Goal: Information Seeking & Learning: Learn about a topic

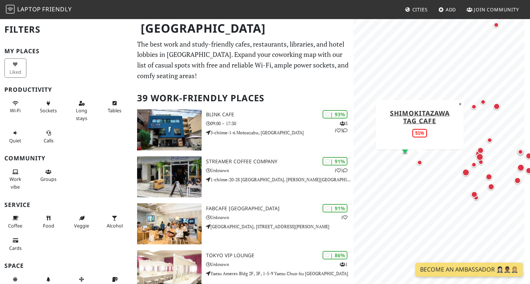
click at [421, 161] on div "Map marker" at bounding box center [419, 162] width 5 height 5
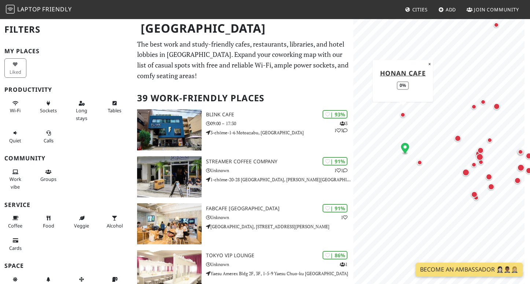
click at [403, 114] on div "Map marker" at bounding box center [402, 114] width 5 height 5
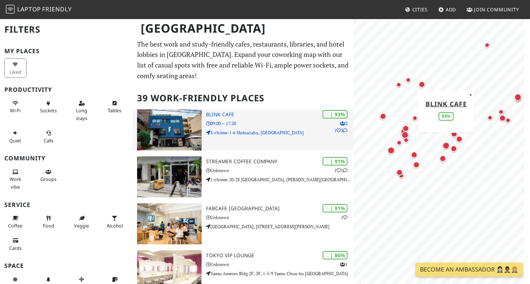
click at [191, 125] on img at bounding box center [169, 129] width 65 height 41
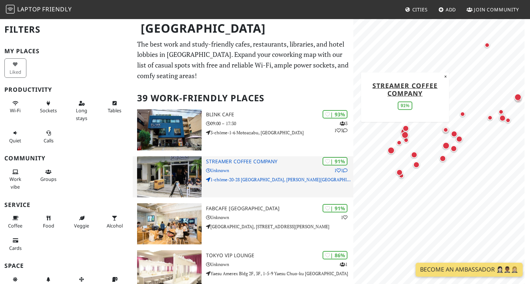
click at [177, 164] on img at bounding box center [169, 176] width 65 height 41
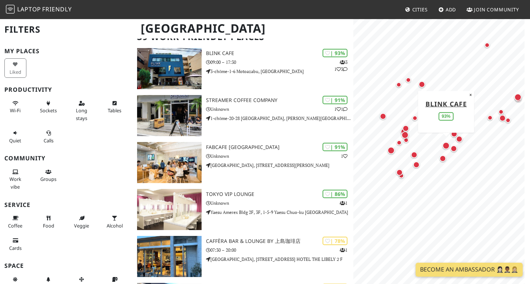
scroll to position [67, 0]
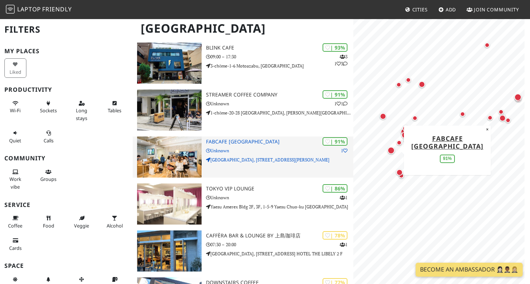
click at [188, 145] on img at bounding box center [169, 156] width 65 height 41
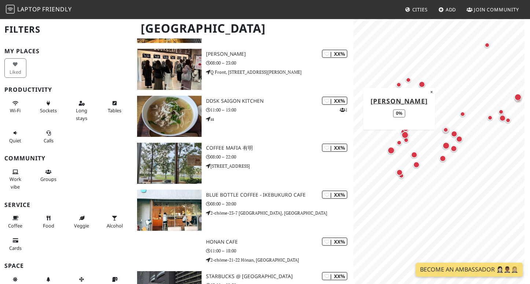
scroll to position [1690, 0]
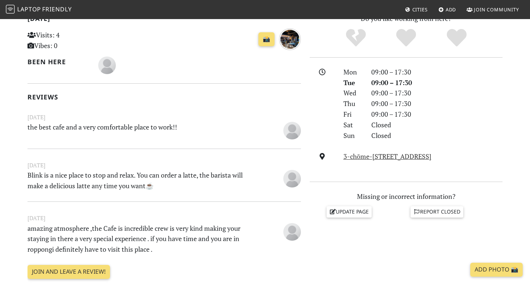
scroll to position [168, 0]
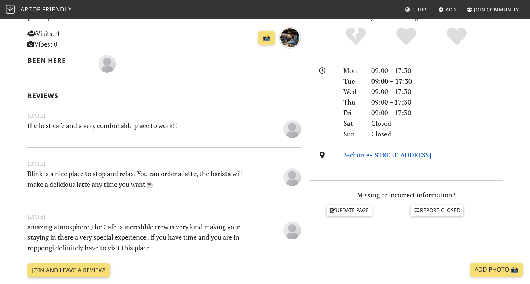
click at [356, 153] on link "3-chōme-1-6 Motoazabu, Minato City, 106-0046, Tokyo" at bounding box center [388, 154] width 88 height 9
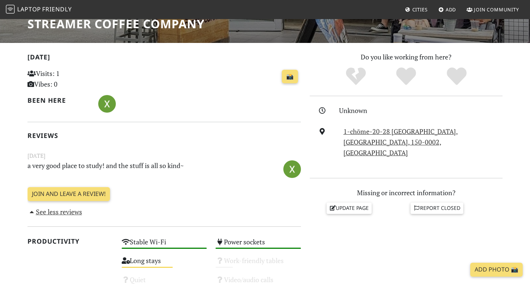
scroll to position [133, 0]
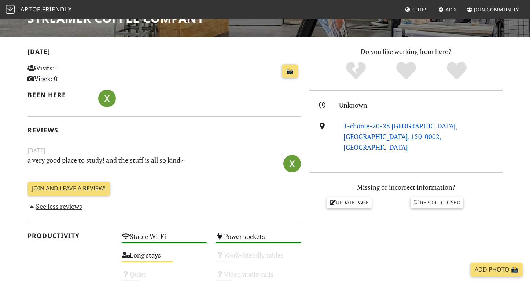
click at [367, 127] on link "1-chōme-20-28 Shibuya, Shibuya City, 150-0002, Tokyo" at bounding box center [401, 136] width 114 height 30
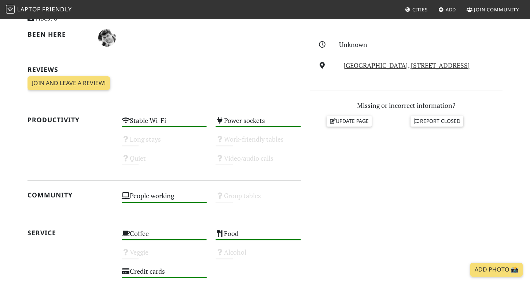
scroll to position [176, 0]
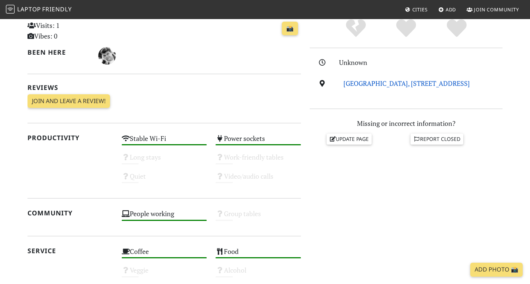
click at [390, 84] on link "[GEOGRAPHIC_DATA], [STREET_ADDRESS]" at bounding box center [407, 83] width 127 height 9
